Goal: Transaction & Acquisition: Purchase product/service

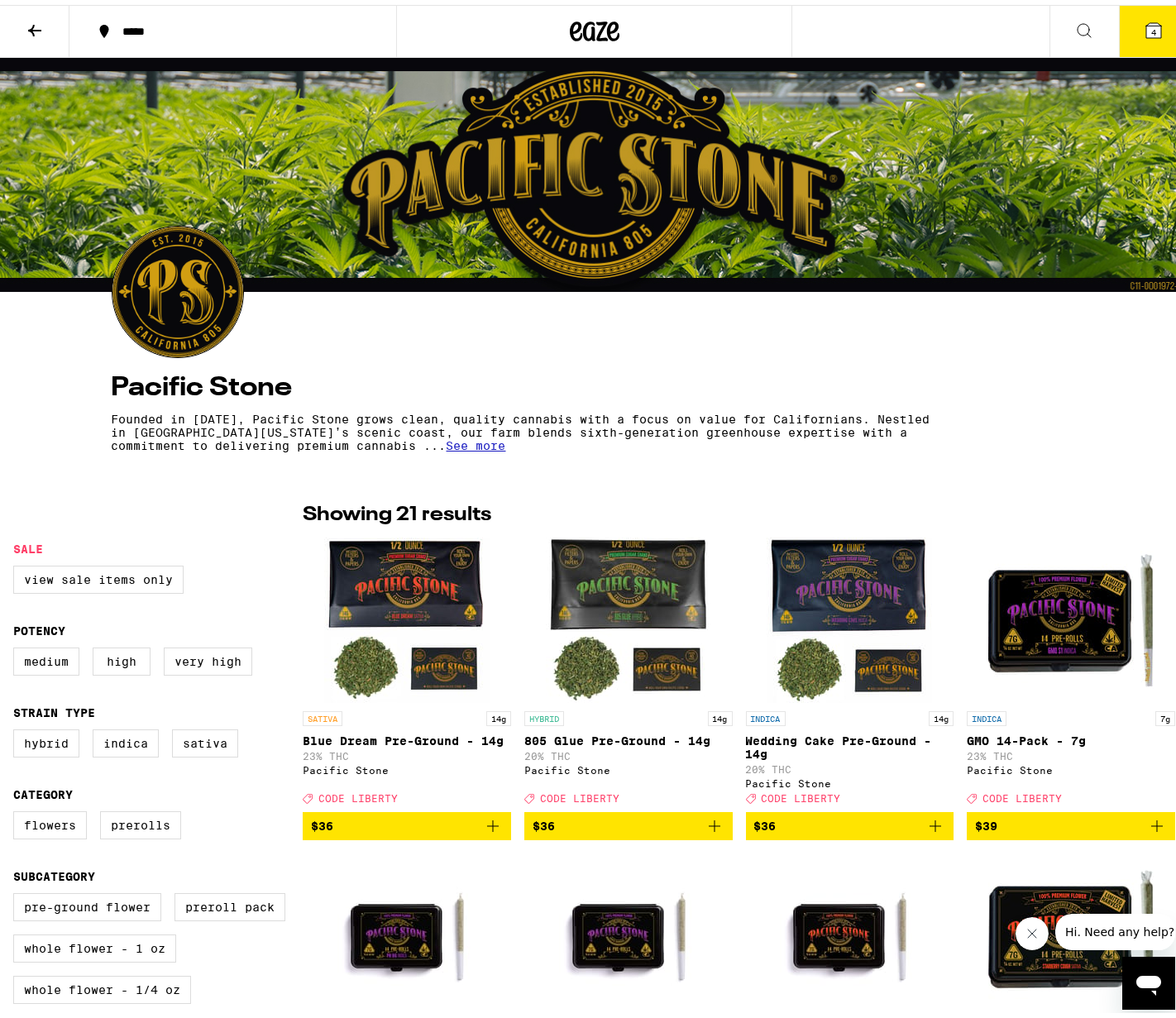
click at [1125, 28] on button "4" at bounding box center [1153, 26] width 69 height 51
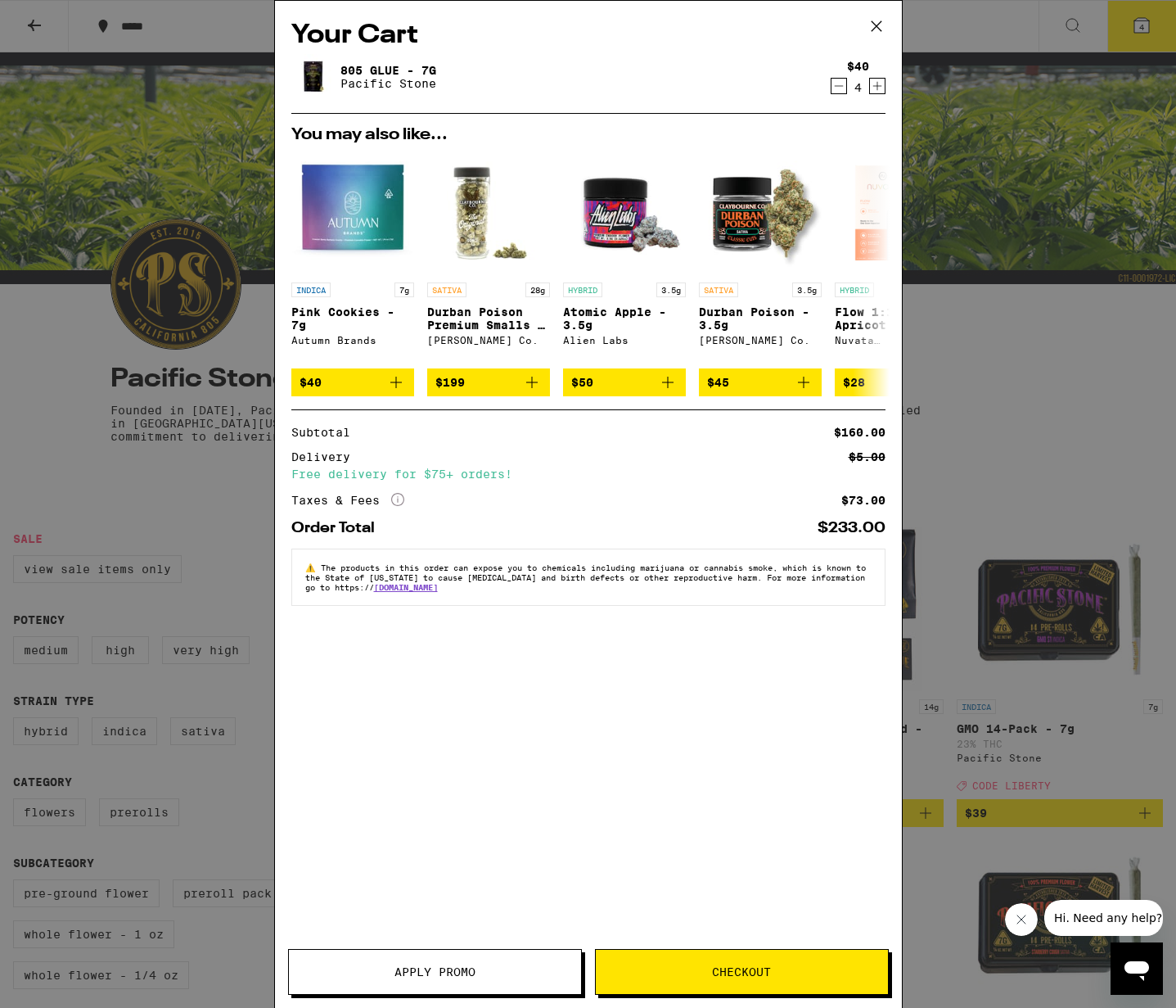
click at [832, 88] on icon "Decrement" at bounding box center [839, 86] width 15 height 20
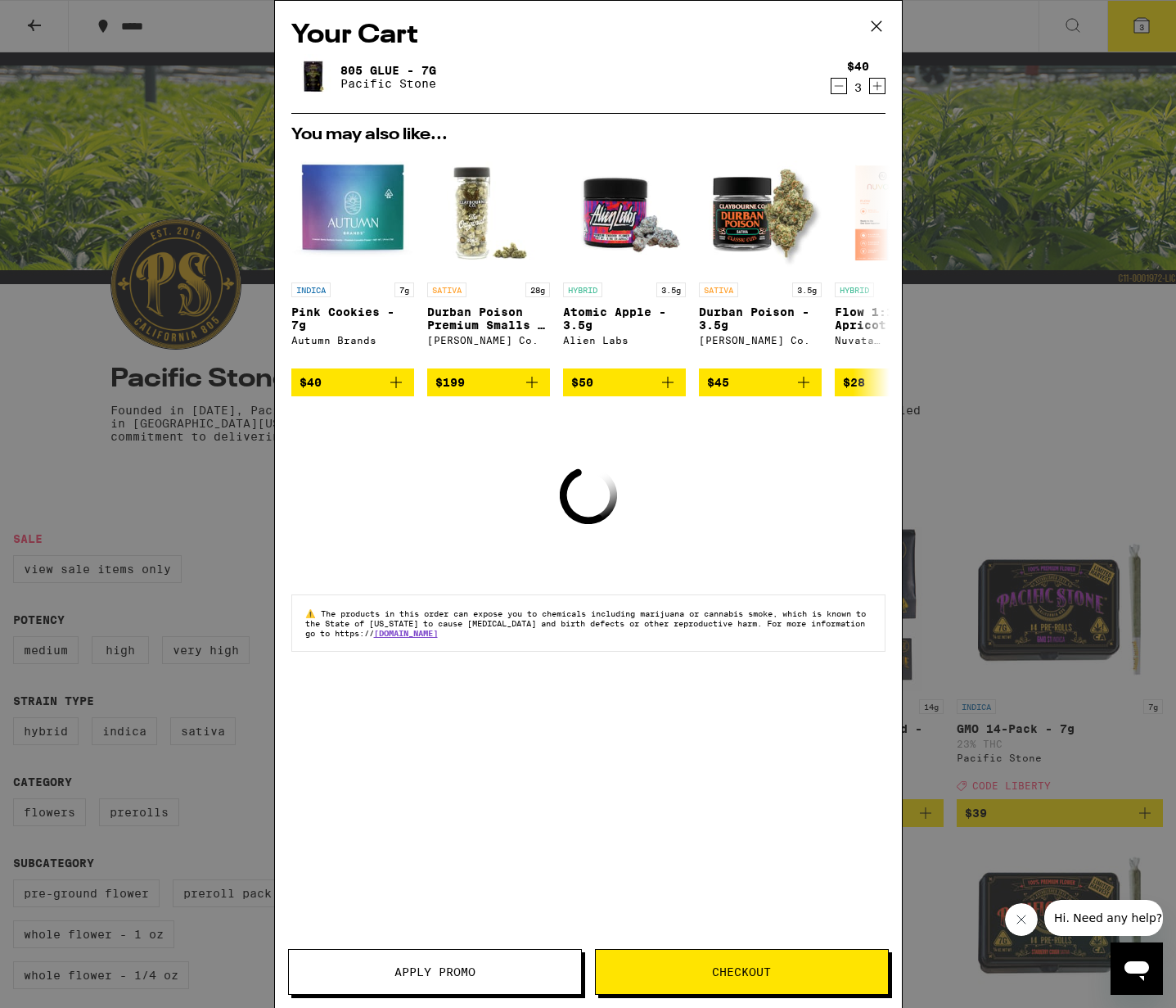
click at [837, 88] on icon "Decrement" at bounding box center [839, 86] width 15 height 20
click at [837, 89] on icon "Decrement" at bounding box center [839, 86] width 15 height 20
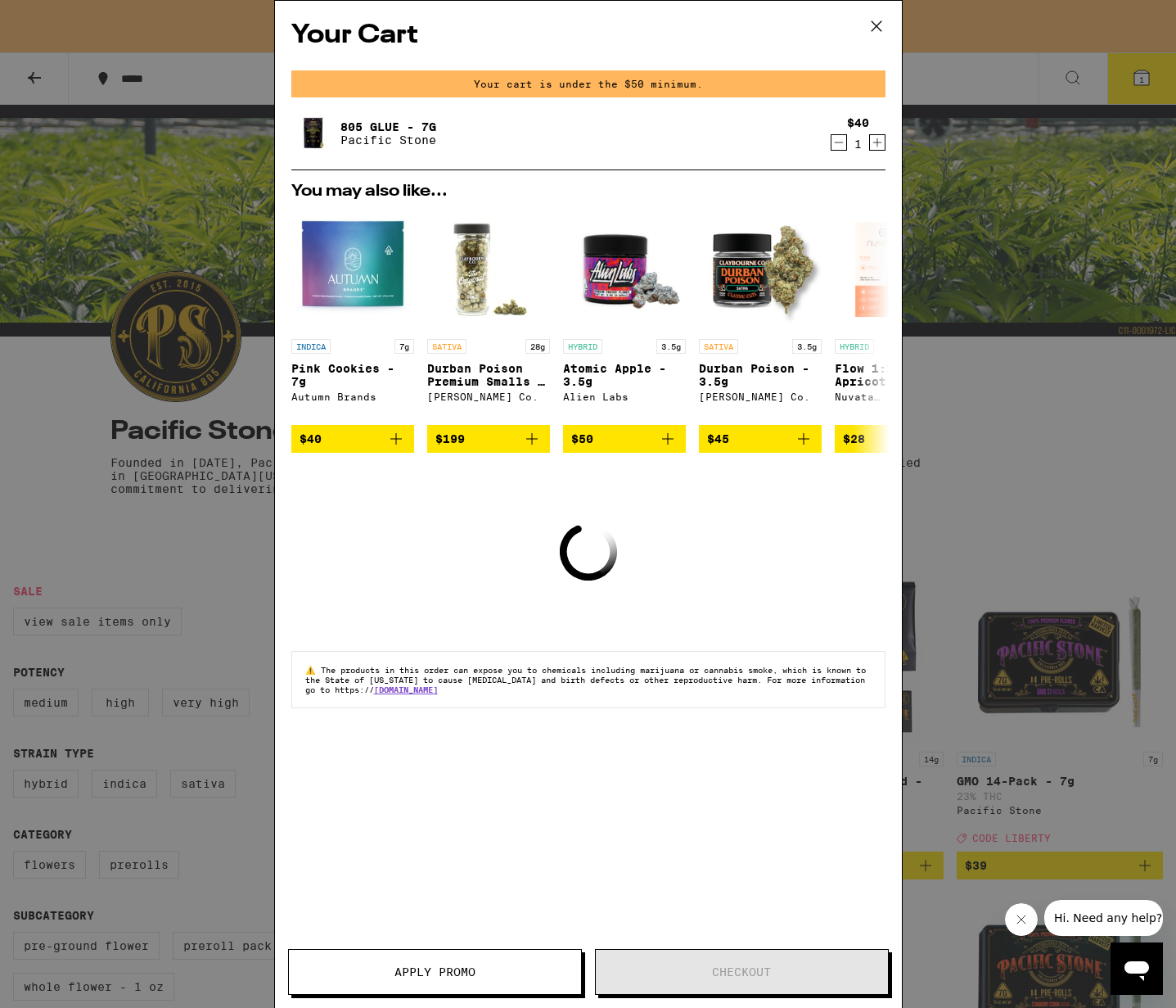
click at [837, 89] on div "Your cart is under the $50 minimum." at bounding box center [589, 84] width 595 height 27
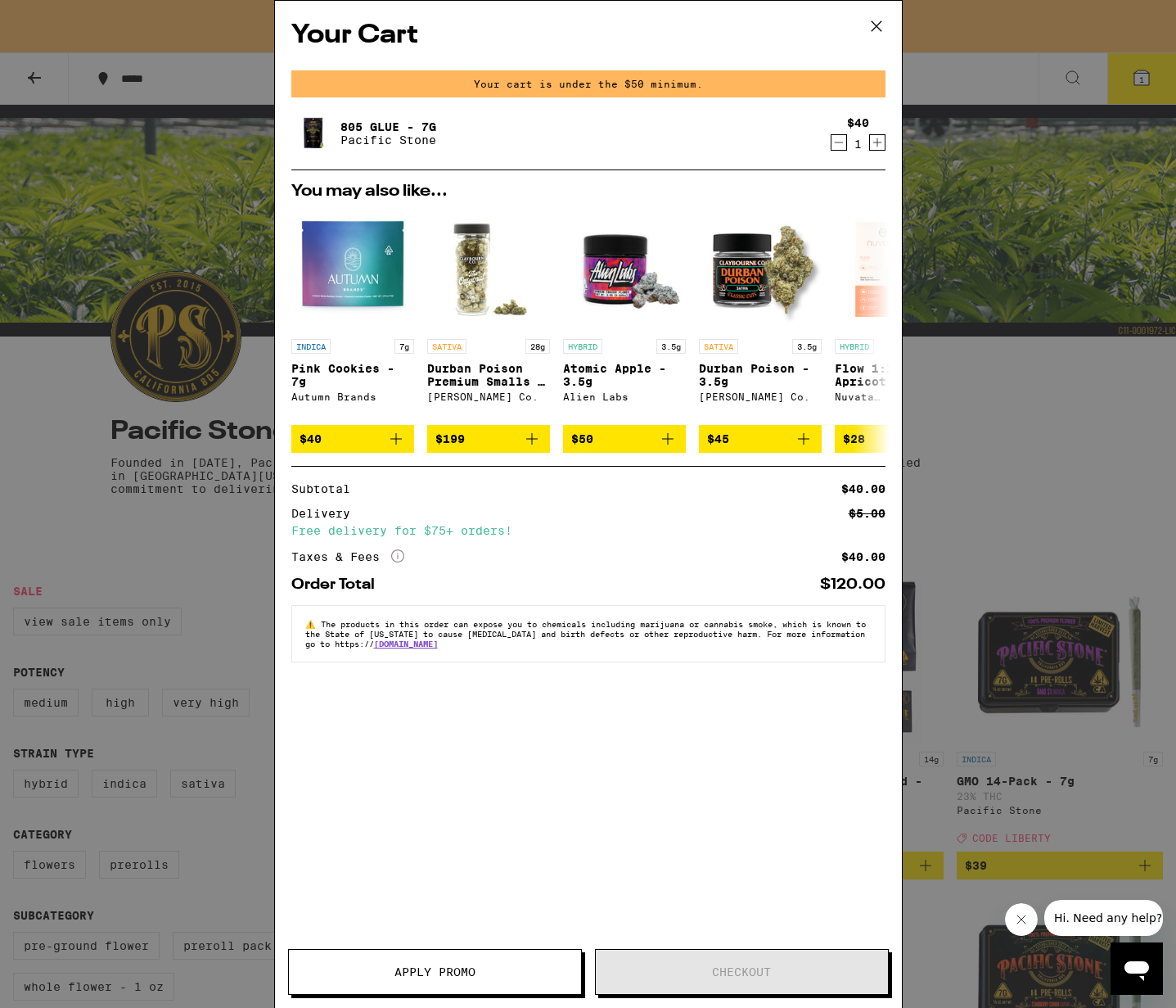
click at [876, 22] on icon at bounding box center [876, 26] width 24 height 24
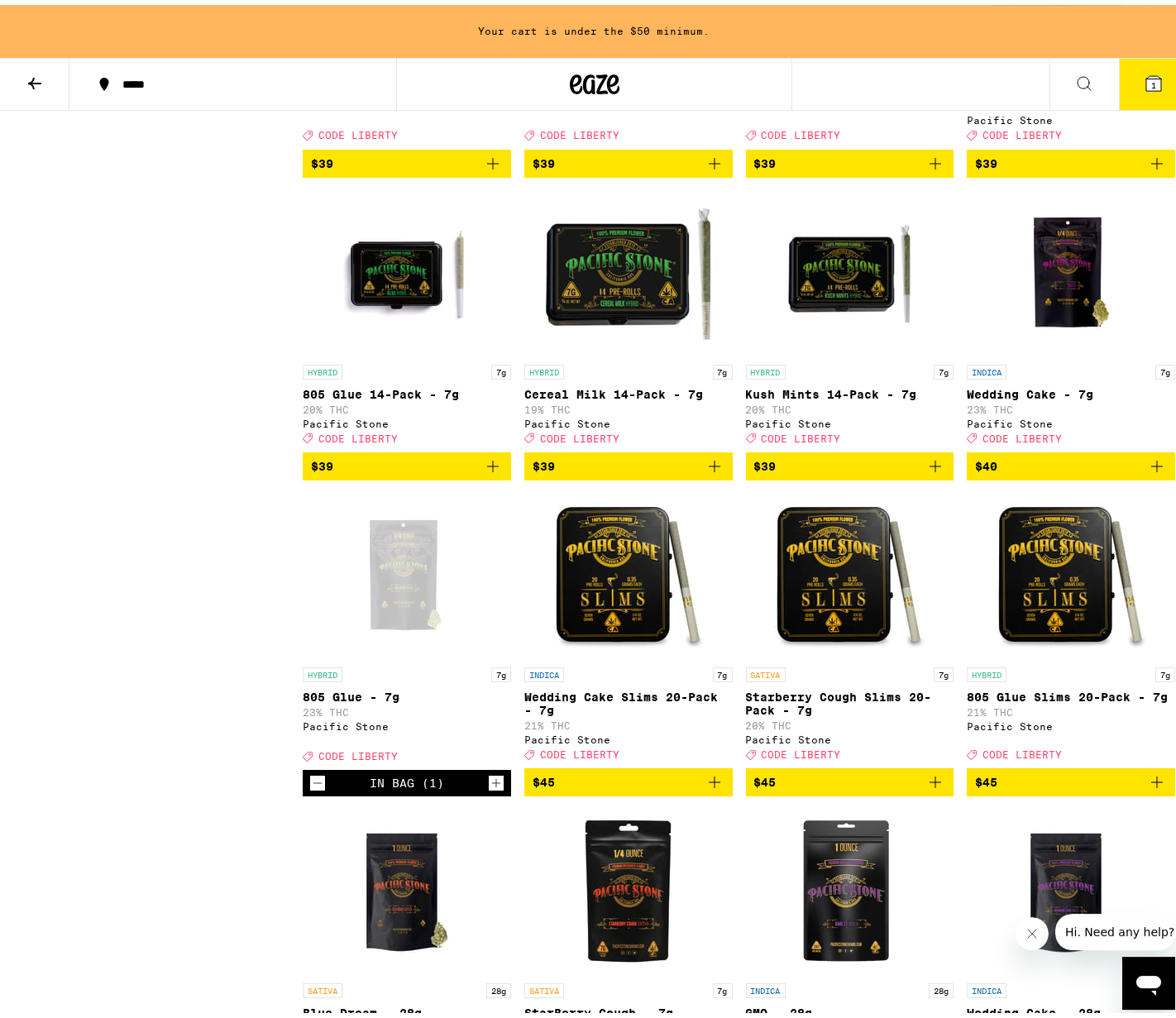
scroll to position [1048, 0]
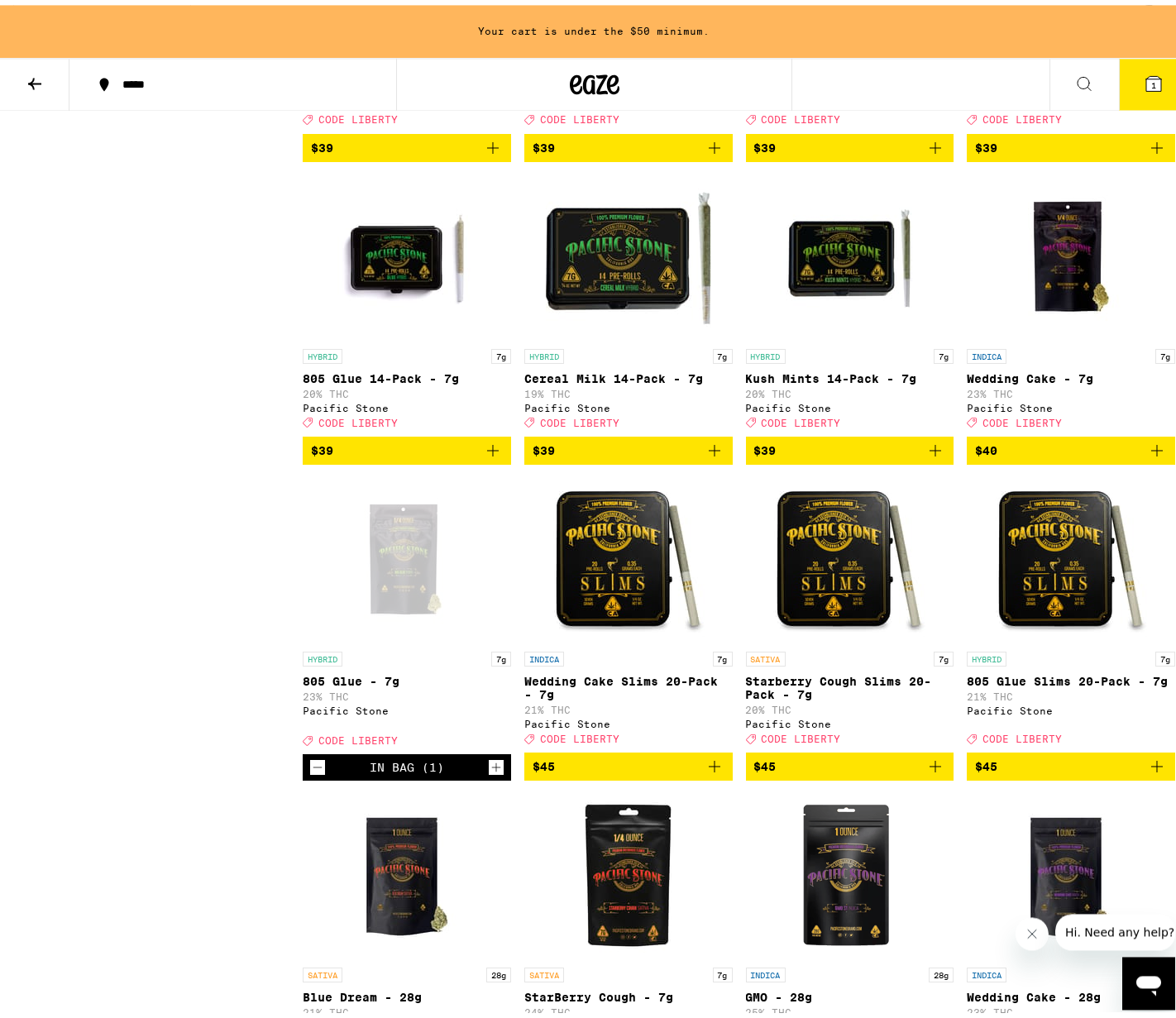
click at [121, 588] on div "Sale View Sale Items Only Potency Medium High Very High Strain Type Hybrid Indi…" at bounding box center [158, 446] width 289 height 1889
click at [414, 593] on div "Open page for 805 Glue - 7g from Pacific Stone" at bounding box center [407, 556] width 165 height 165
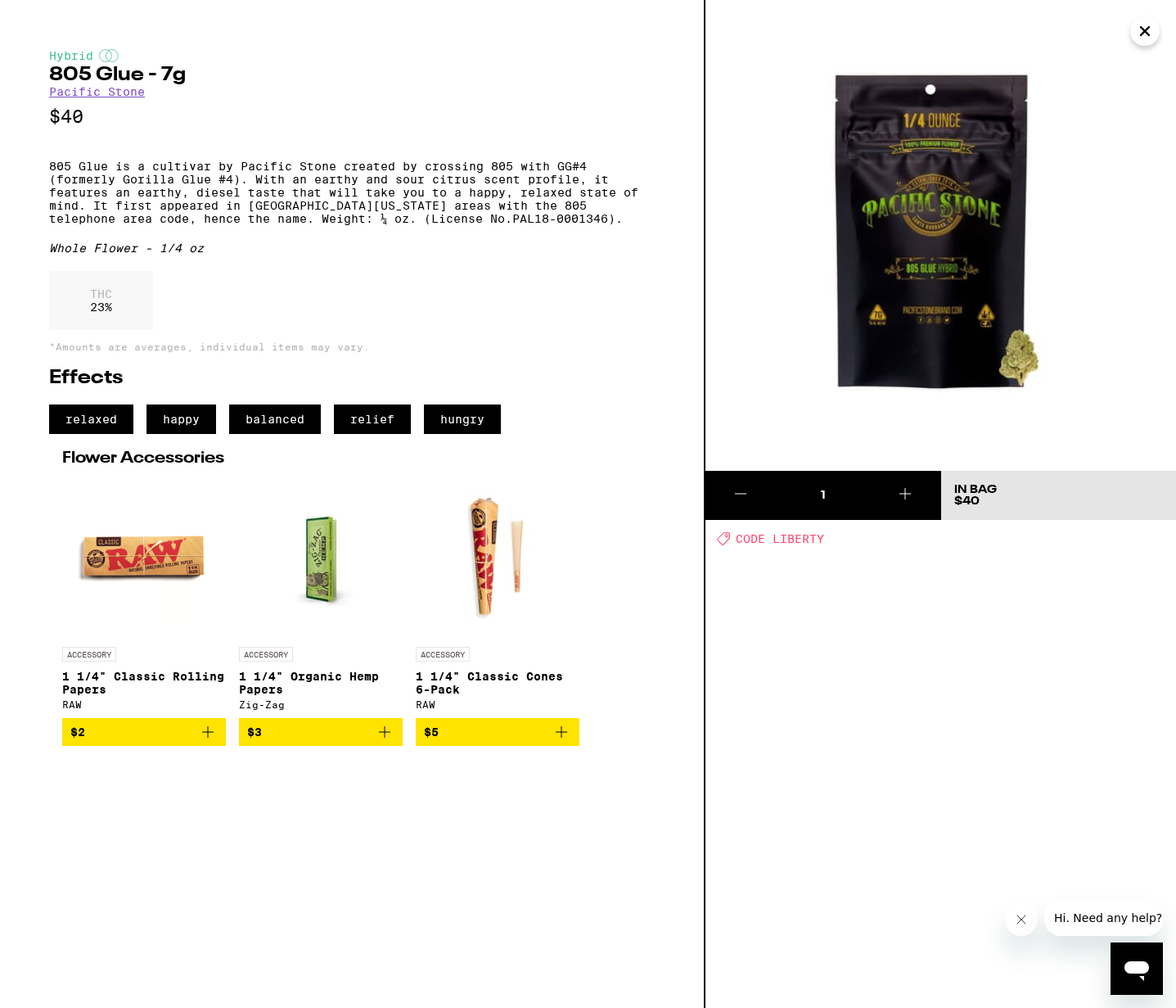
click at [1151, 33] on icon "Close" at bounding box center [1145, 31] width 20 height 24
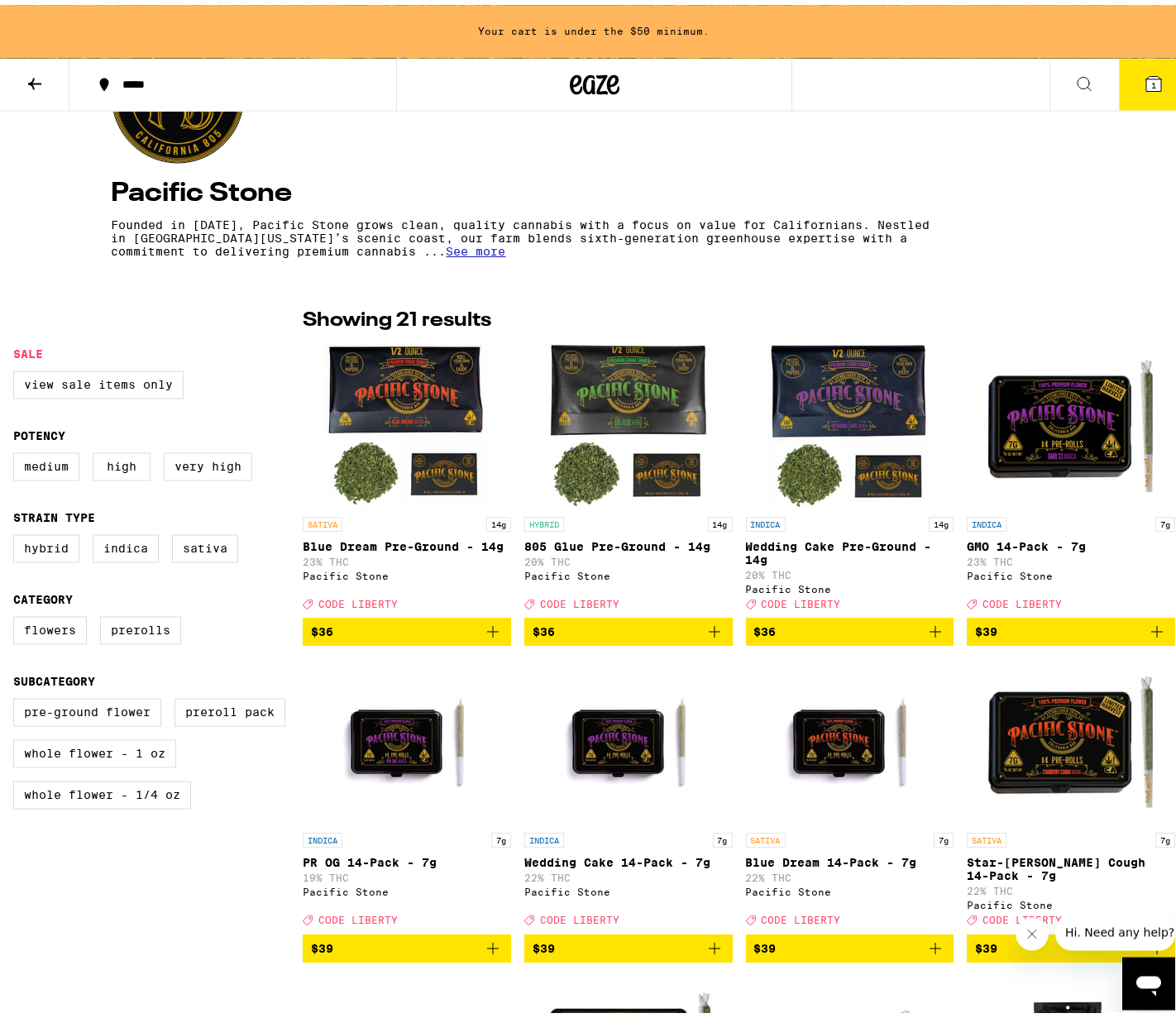
click at [1146, 82] on icon at bounding box center [1153, 78] width 15 height 15
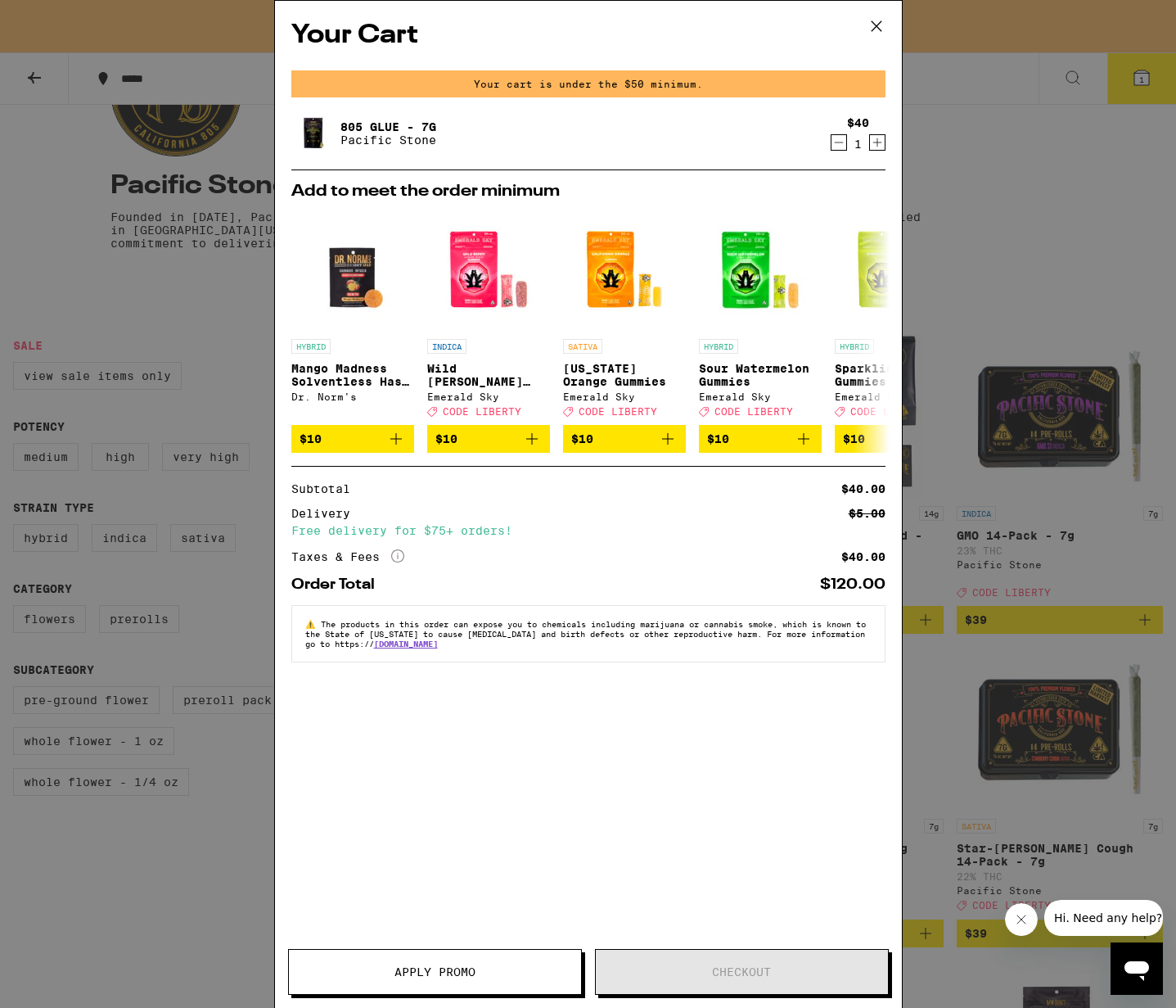
click at [844, 144] on icon "Decrement" at bounding box center [839, 143] width 15 height 20
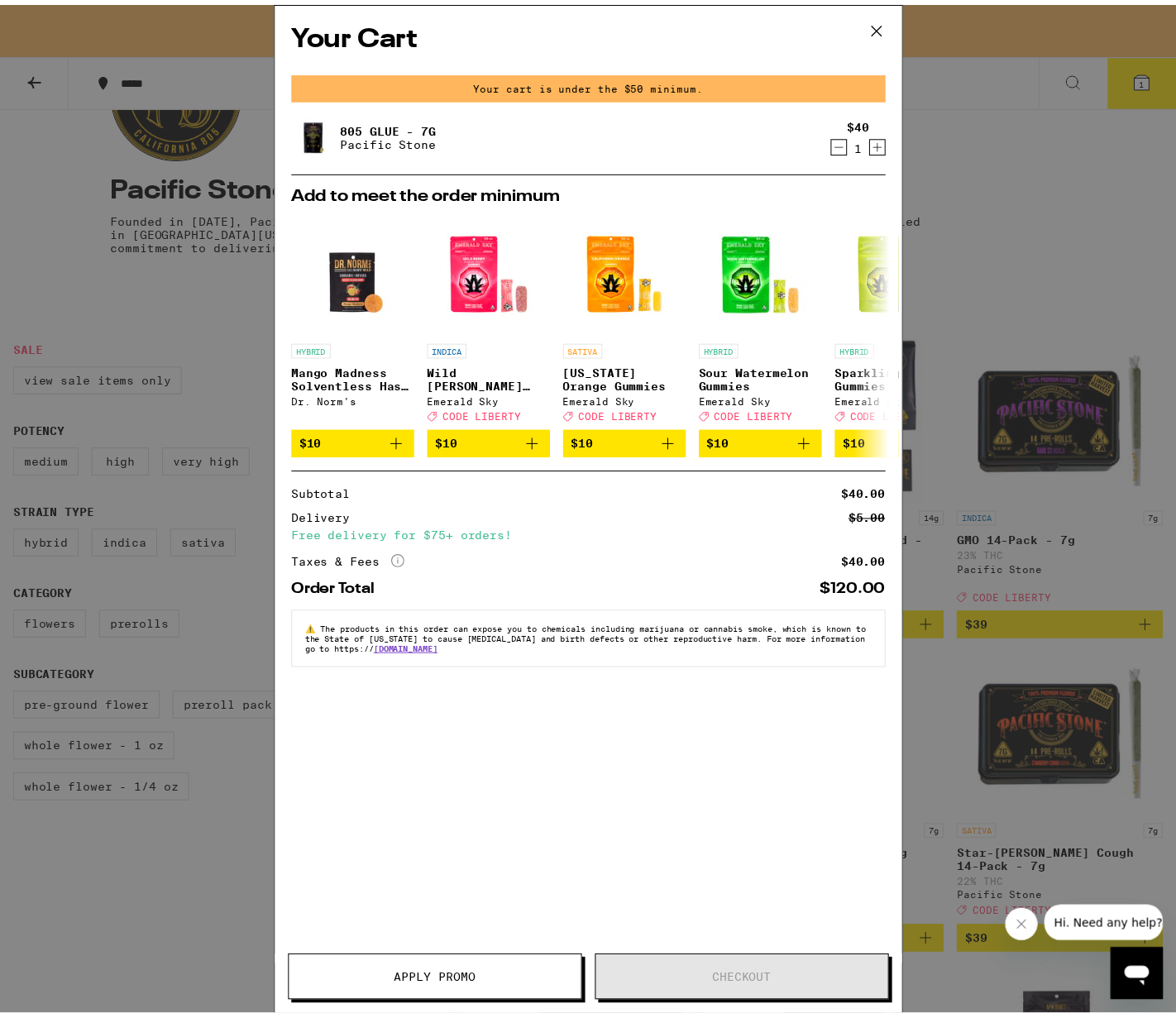
scroll to position [195, 0]
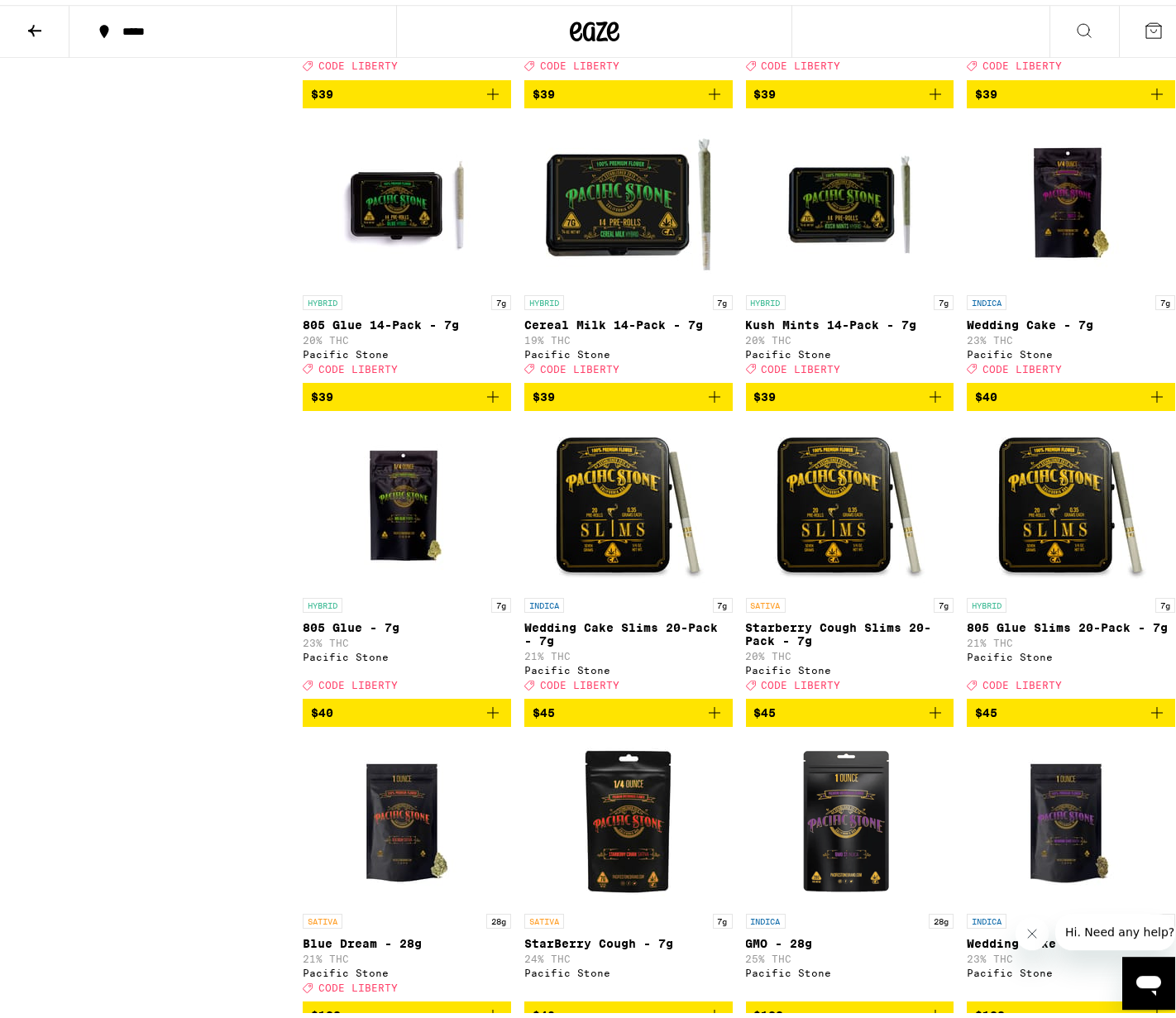
scroll to position [1074, 0]
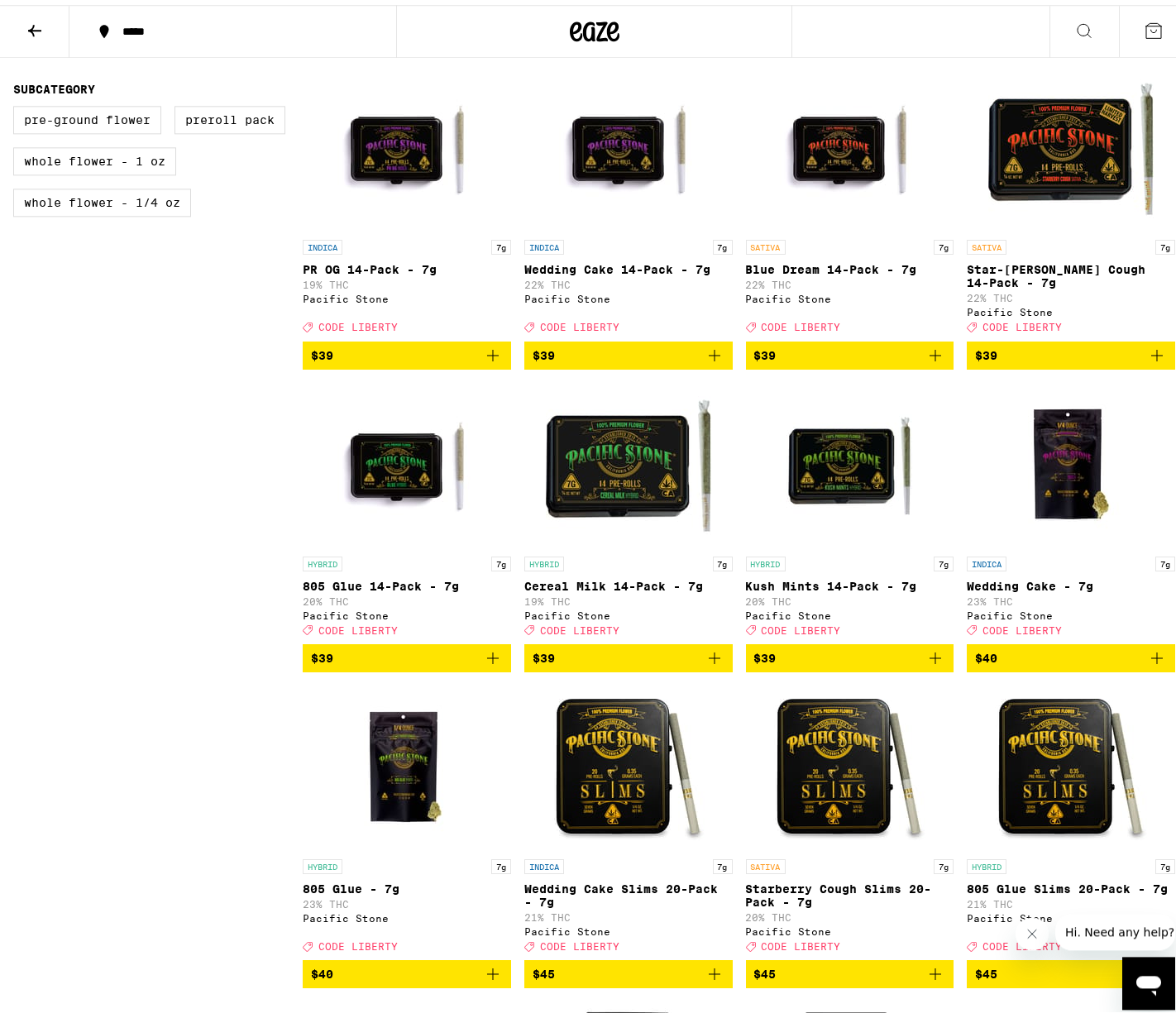
scroll to position [764, 0]
